Goal: Navigation & Orientation: Find specific page/section

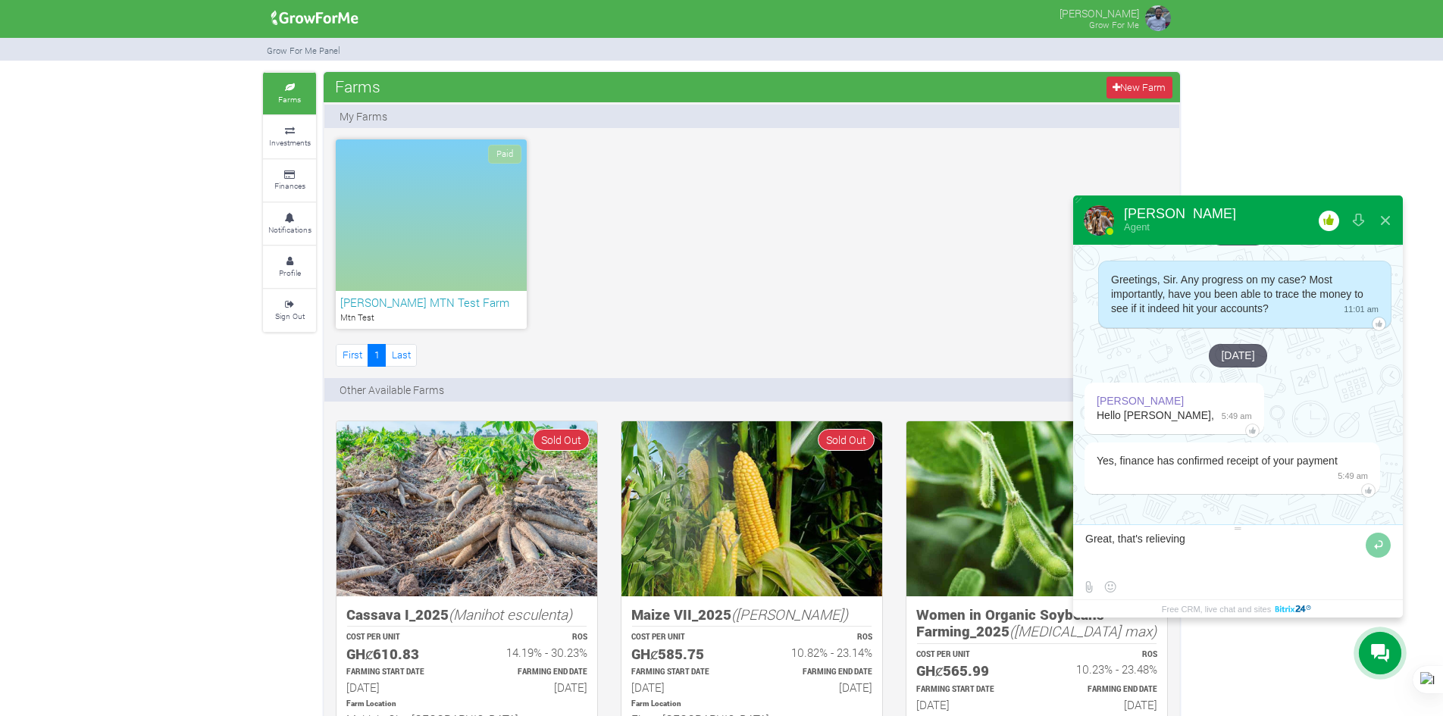
type textarea "Great, that's relieving."
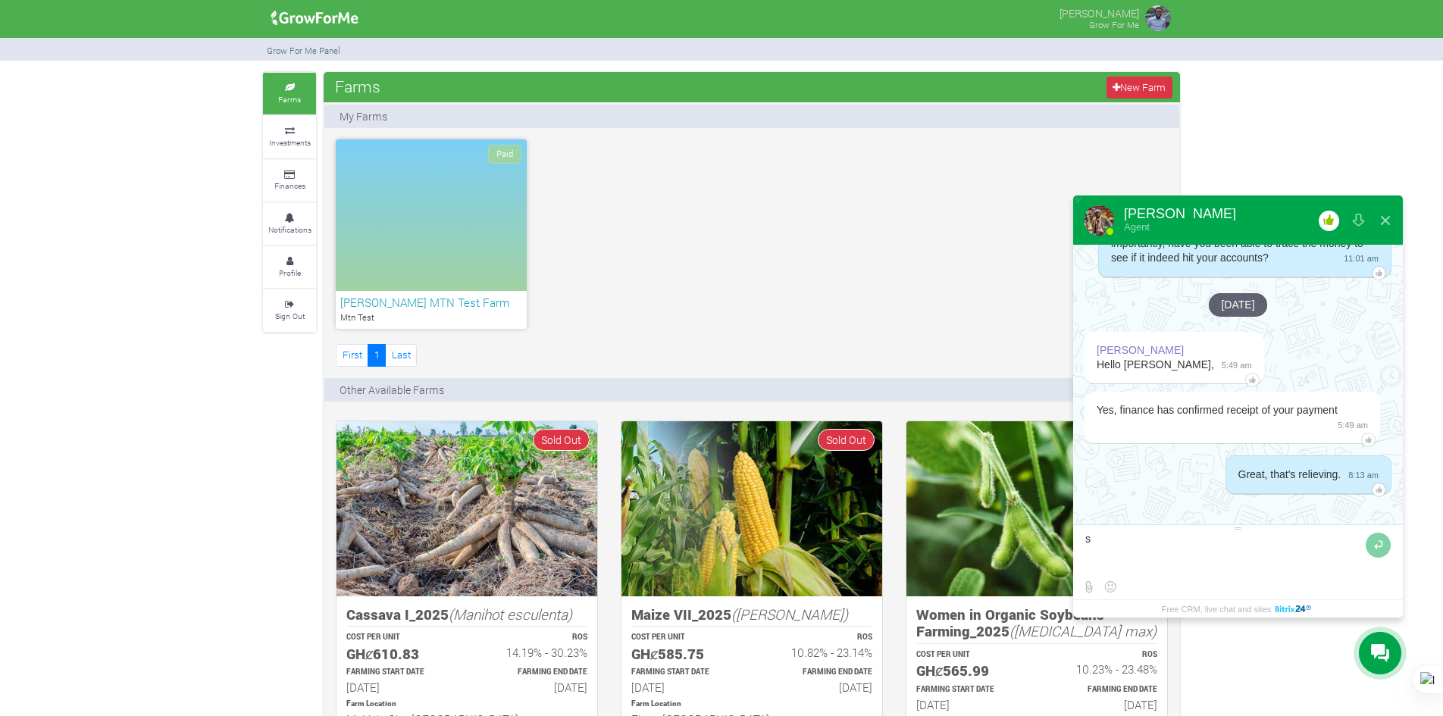
scroll to position [3789, 0]
type textarea "so what's the way forward?"
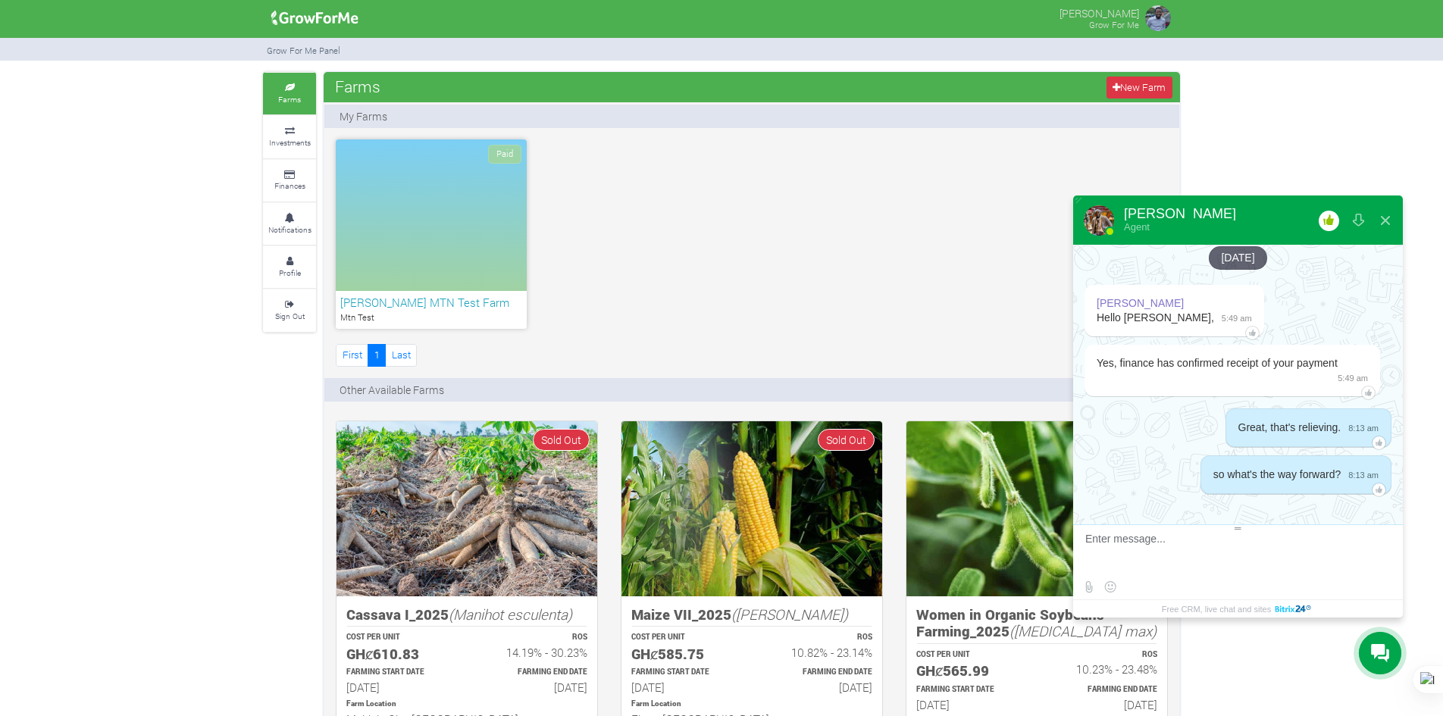
scroll to position [3836, 0]
click at [292, 117] on link "Investments" at bounding box center [289, 137] width 53 height 42
